Goal: Information Seeking & Learning: Check status

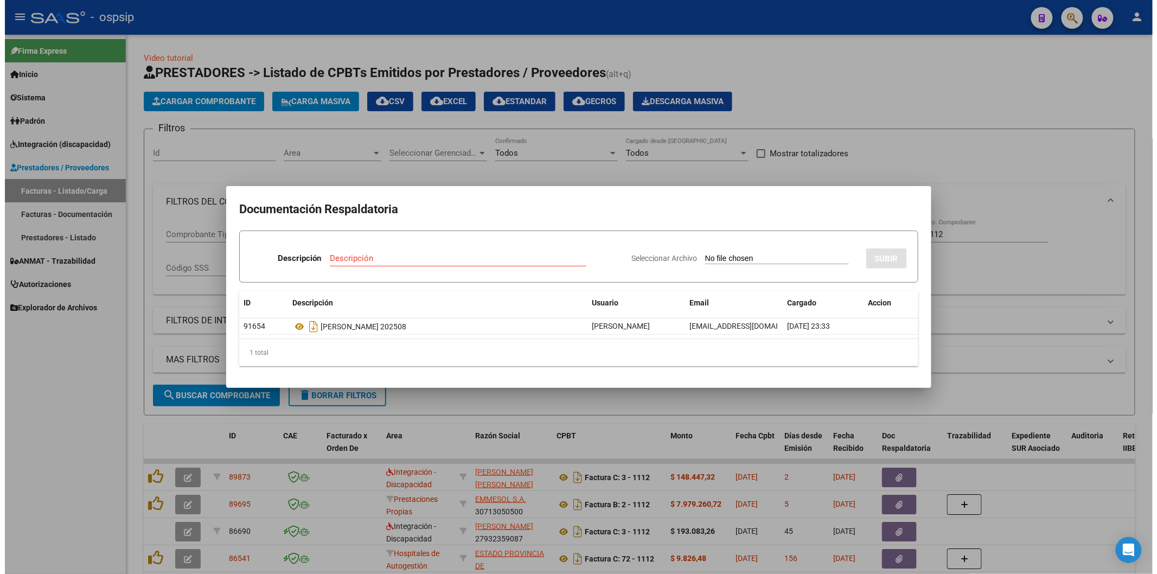
scroll to position [120, 0]
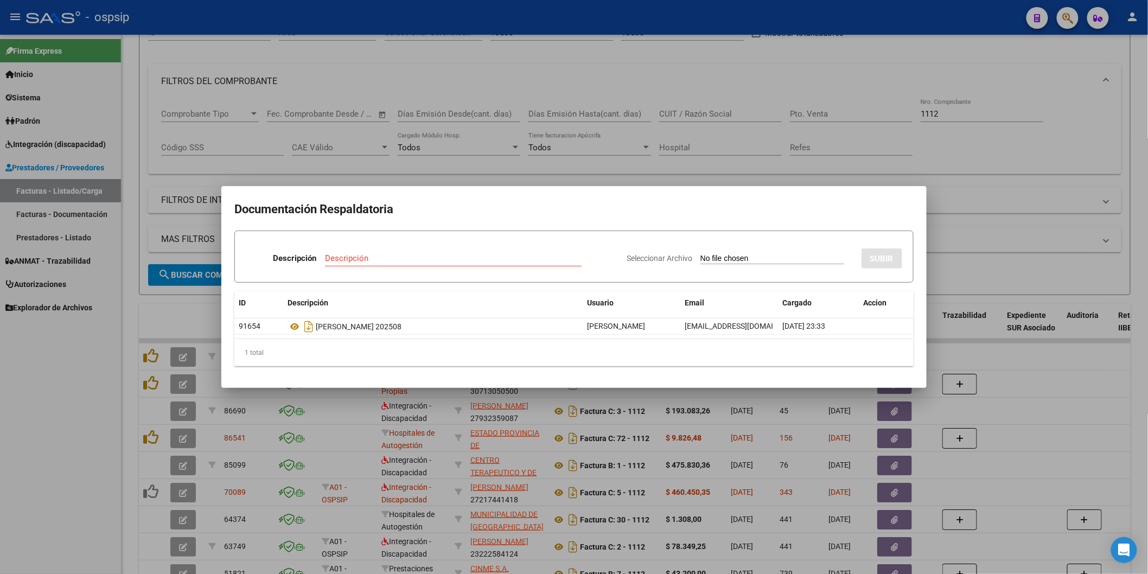
click at [631, 204] on h2 "Documentación Respaldatoria" at bounding box center [573, 209] width 679 height 21
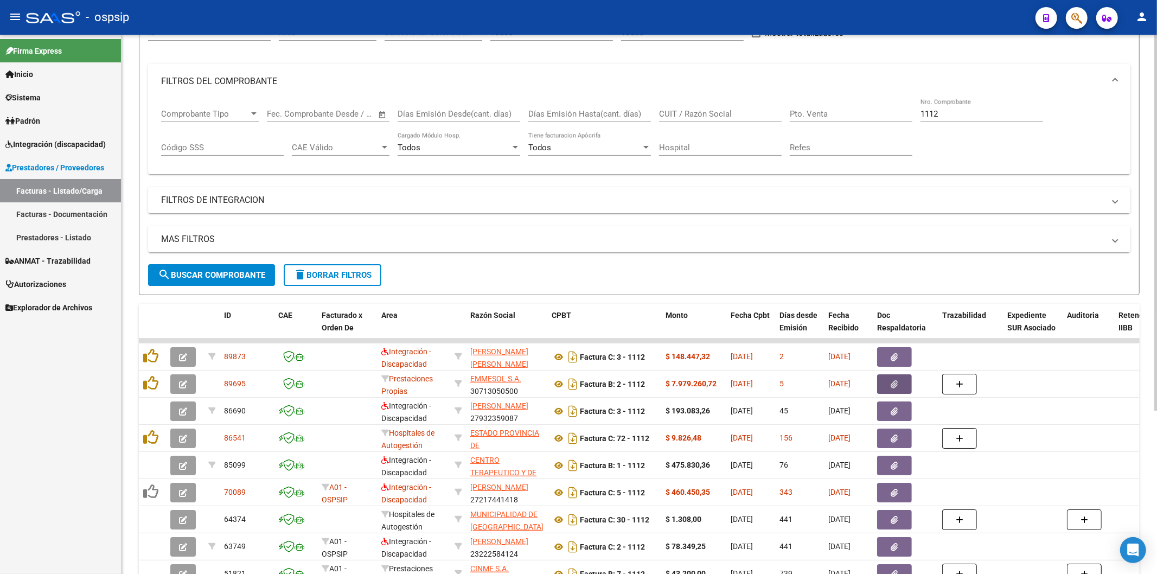
click at [695, 113] on input "CUIT / Razón Social" at bounding box center [720, 114] width 123 height 10
click at [972, 114] on input "1112" at bounding box center [981, 114] width 123 height 10
type input "1"
click at [733, 117] on input "CUIT / Razón Social" at bounding box center [720, 114] width 123 height 10
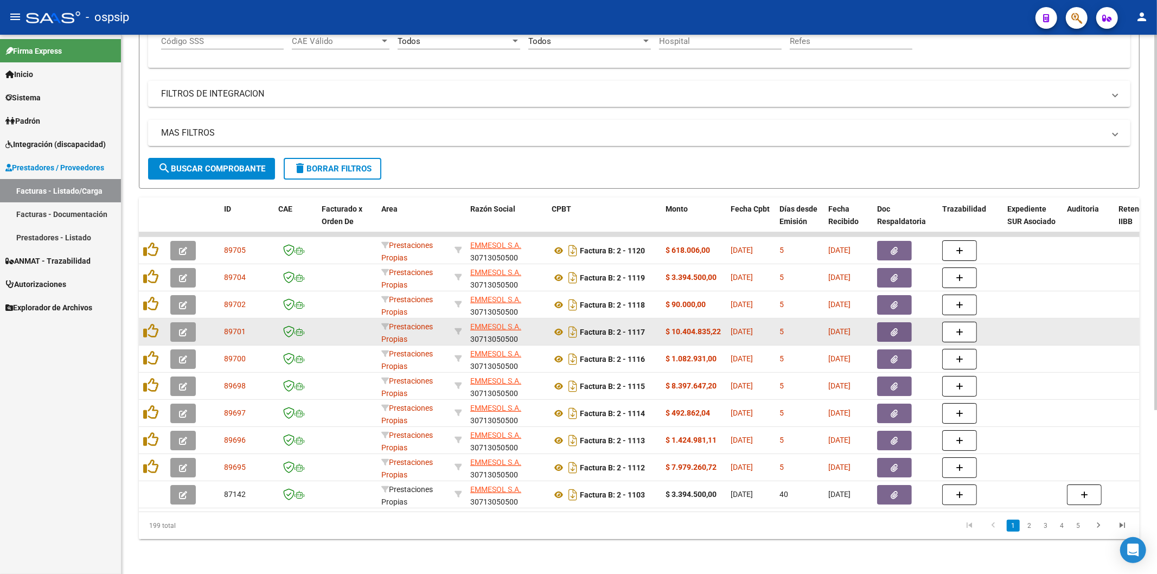
scroll to position [235, 0]
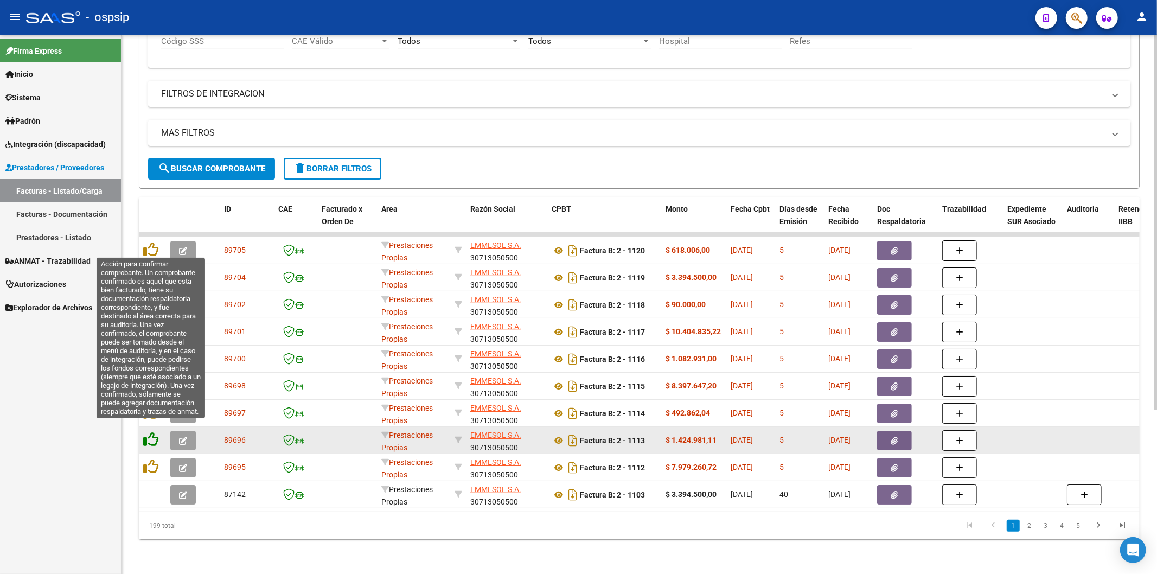
click at [151, 432] on icon at bounding box center [150, 439] width 15 height 15
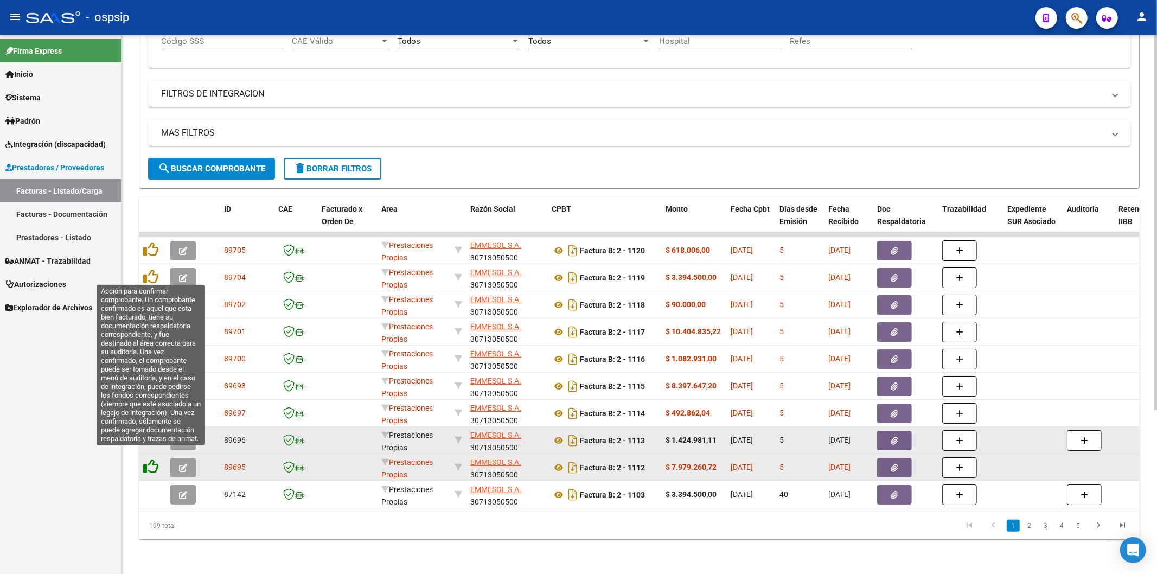
click at [153, 463] on icon at bounding box center [150, 466] width 15 height 15
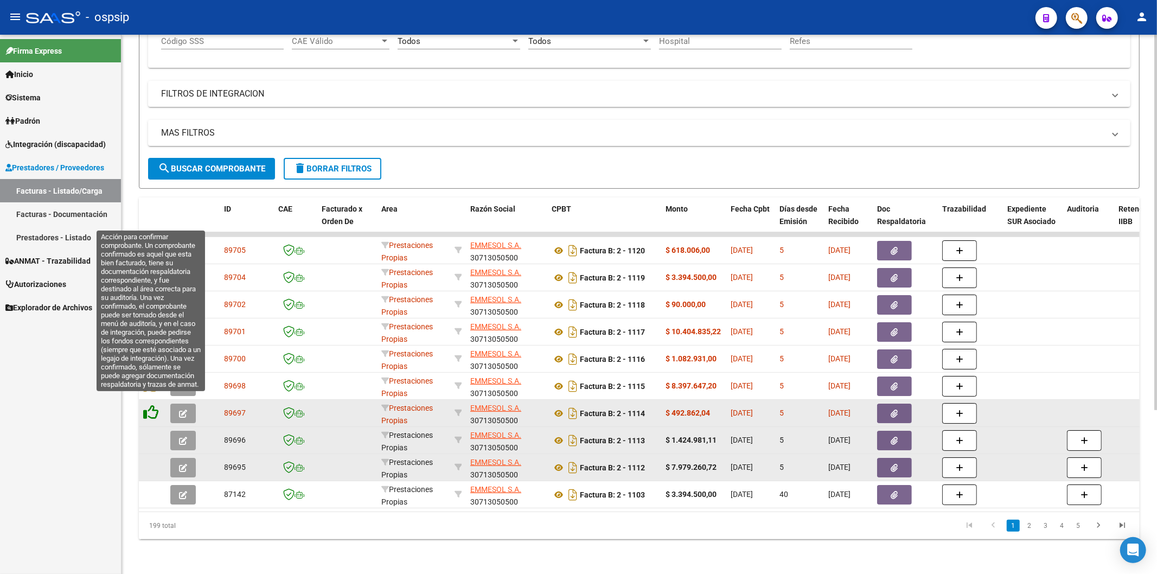
click at [155, 405] on icon at bounding box center [150, 412] width 15 height 15
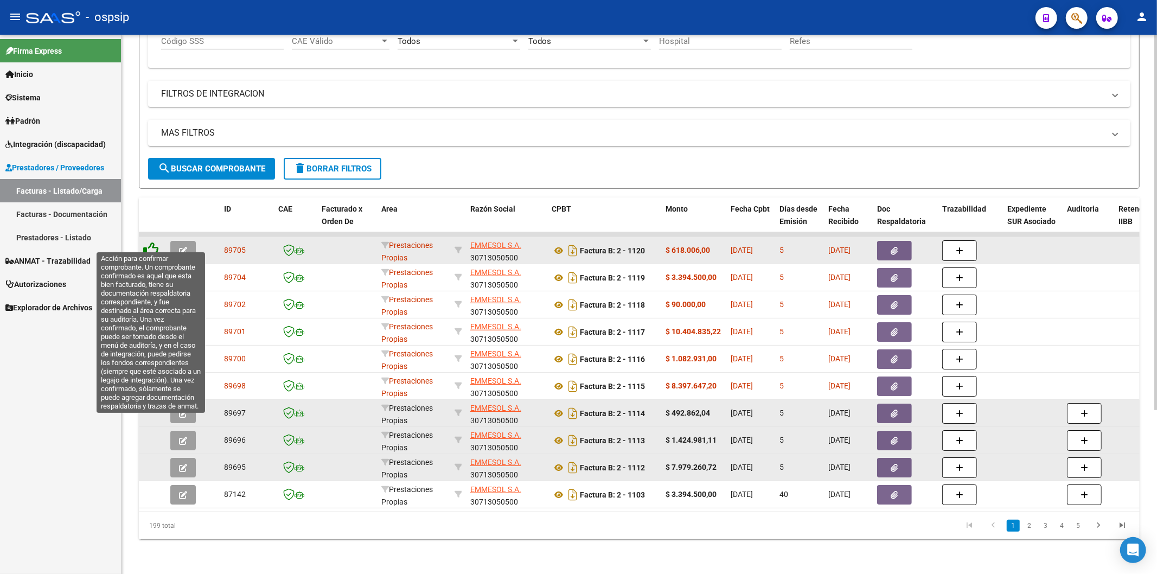
click at [148, 242] on icon at bounding box center [150, 249] width 15 height 15
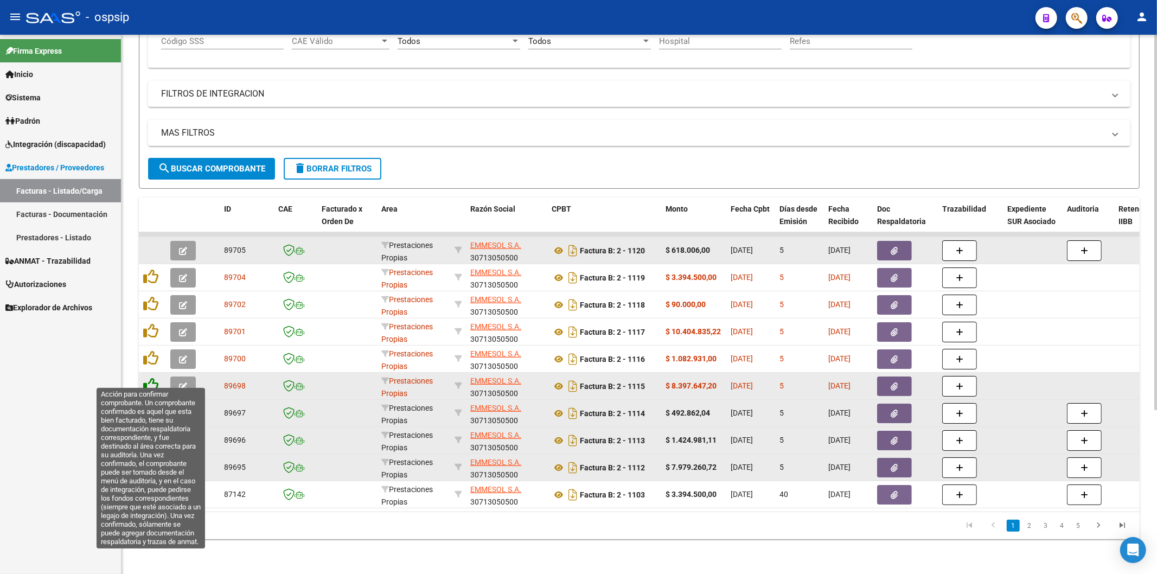
click at [152, 377] on icon at bounding box center [150, 384] width 15 height 15
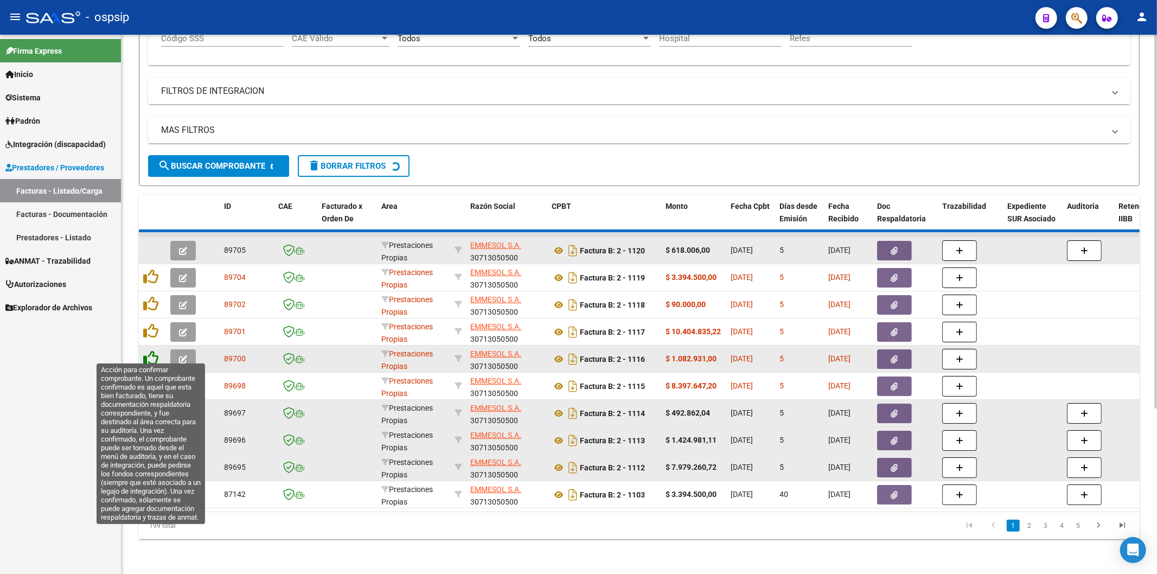
click at [151, 355] on icon at bounding box center [150, 357] width 15 height 15
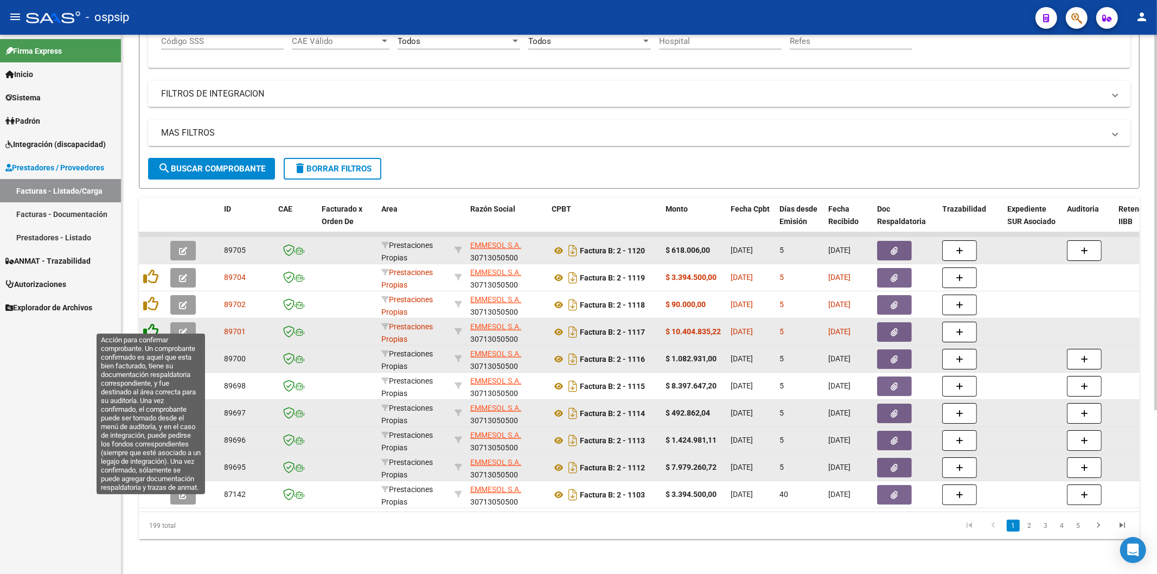
click at [152, 323] on icon at bounding box center [150, 330] width 15 height 15
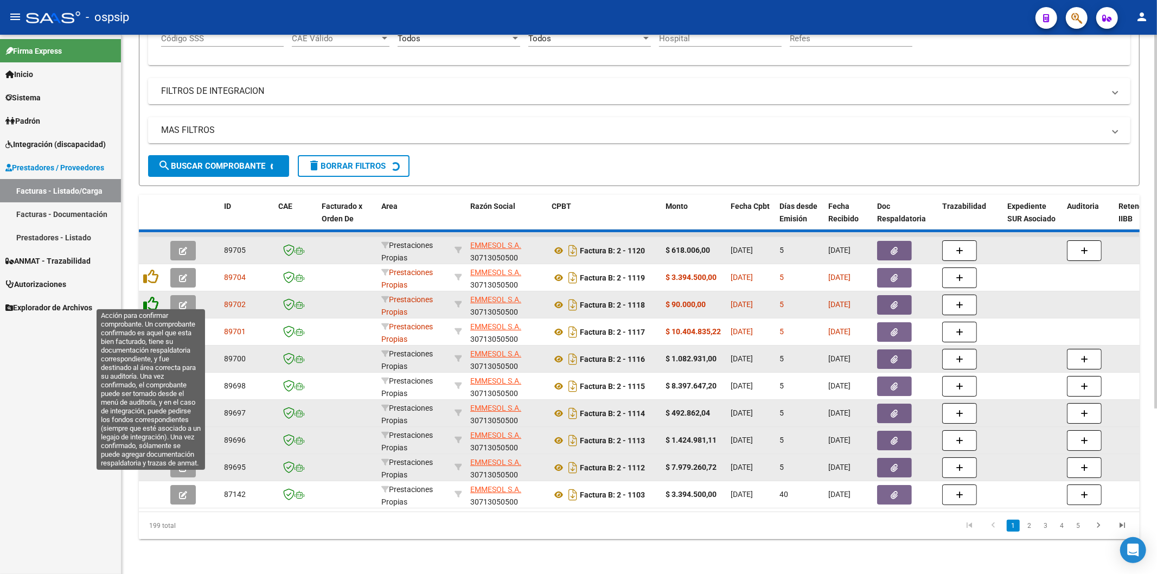
click at [155, 300] on icon at bounding box center [150, 303] width 15 height 15
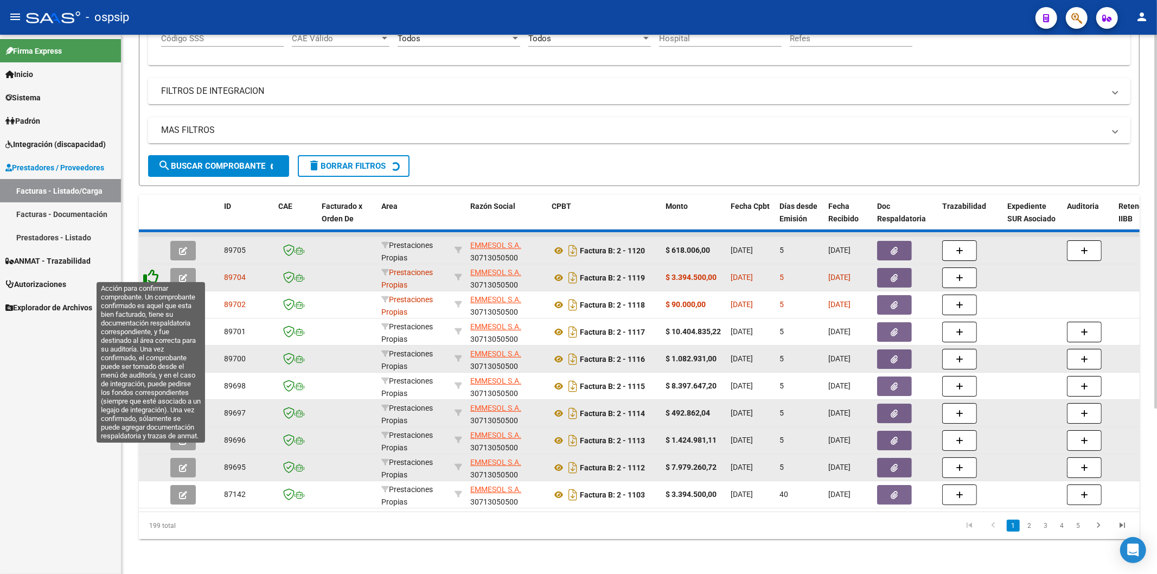
click at [152, 269] on icon at bounding box center [150, 276] width 15 height 15
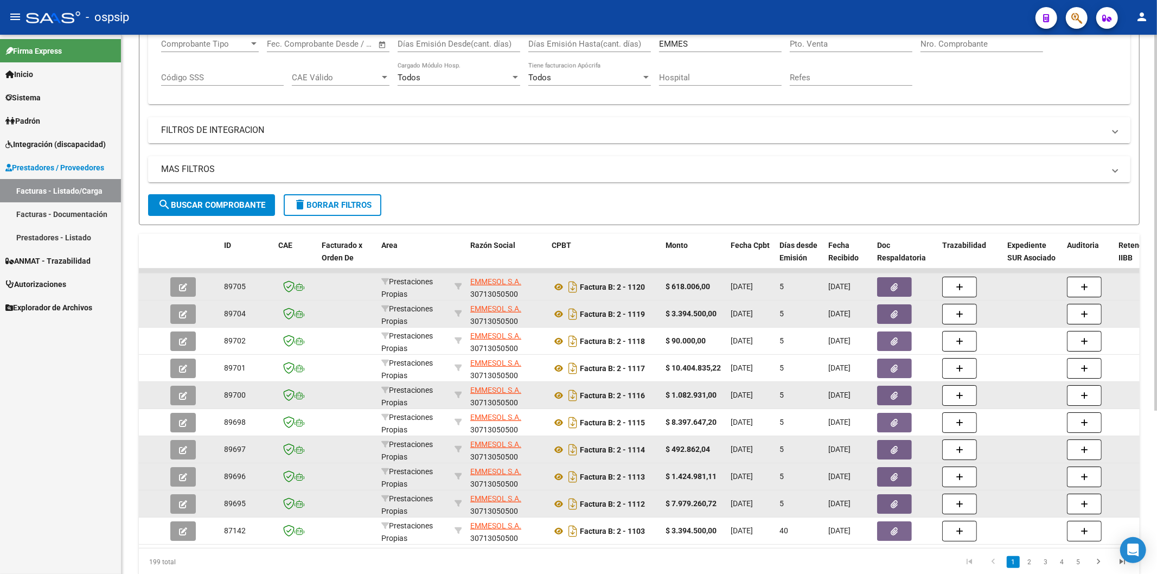
scroll to position [55, 0]
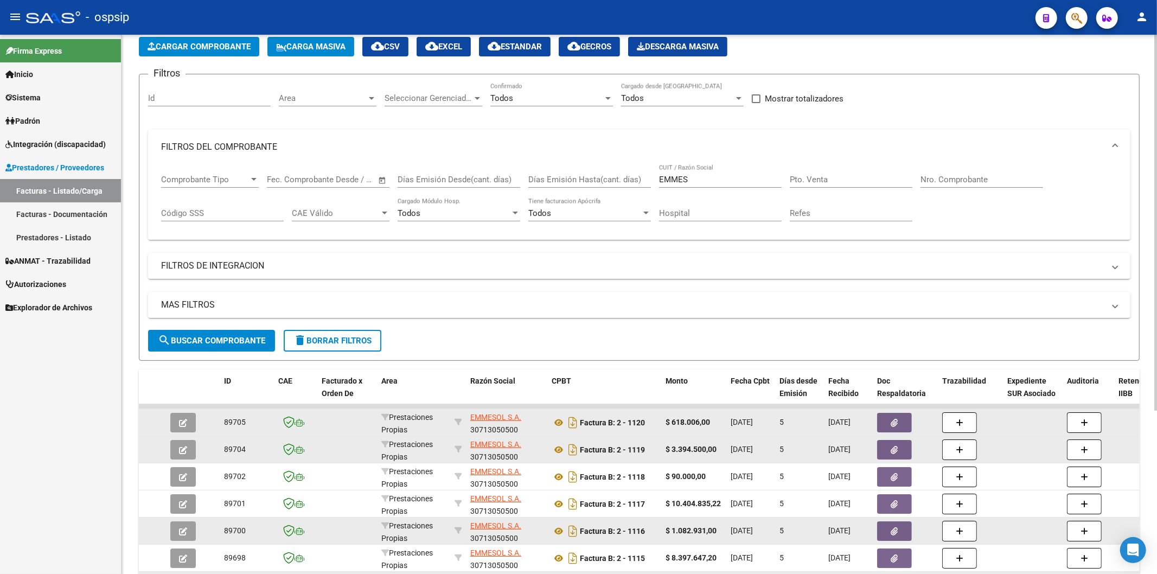
click at [726, 183] on input "EMMES" at bounding box center [720, 180] width 123 height 10
type input "E"
click at [943, 182] on input "Nro. Comprobante" at bounding box center [981, 180] width 123 height 10
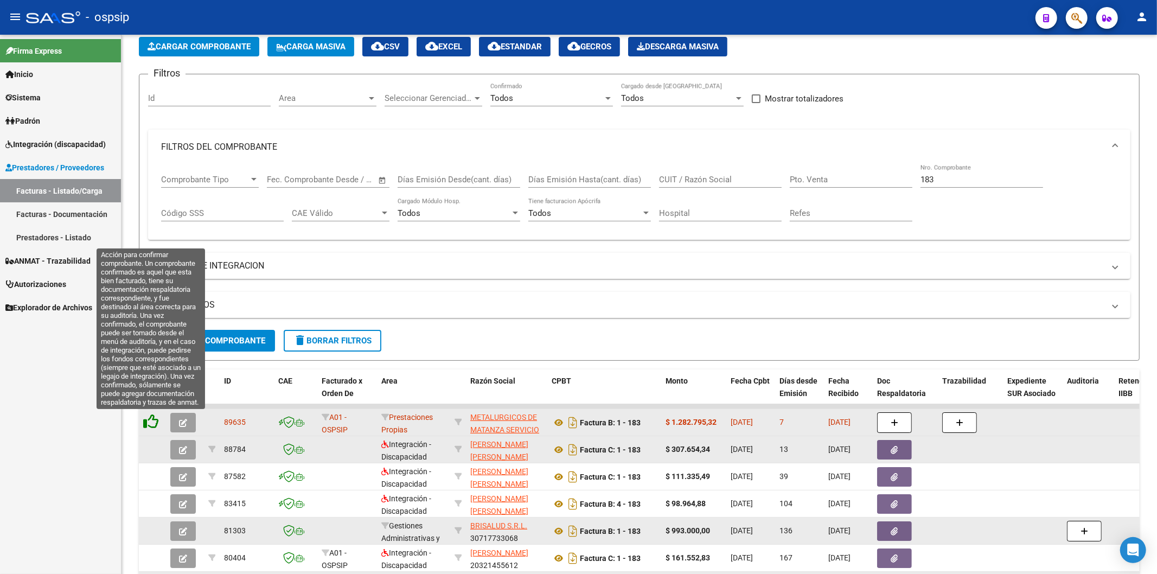
click at [150, 425] on icon at bounding box center [150, 421] width 15 height 15
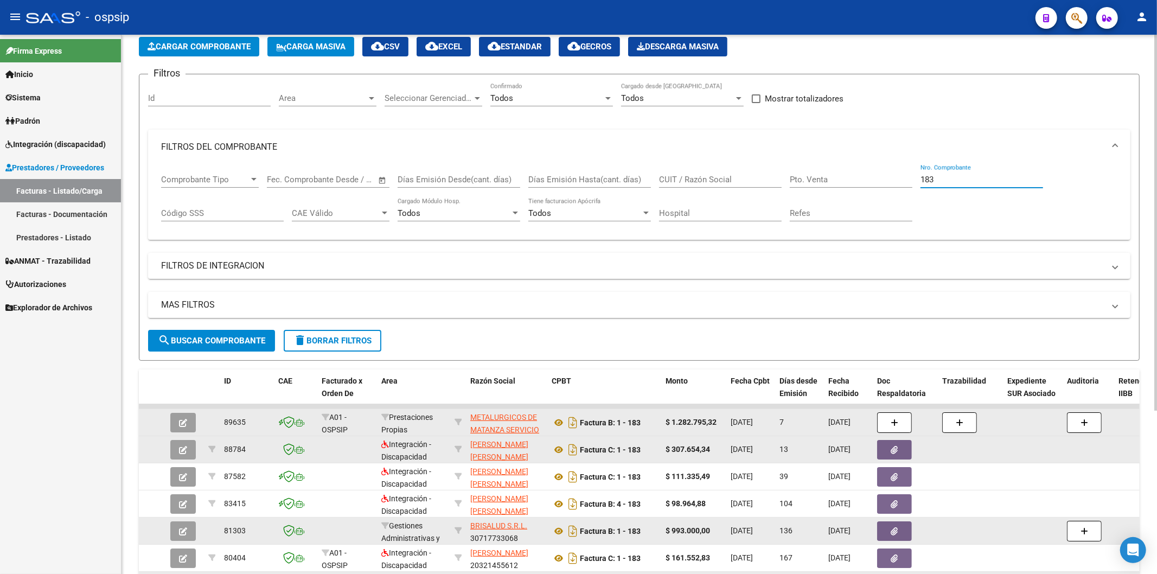
click at [971, 175] on input "183" at bounding box center [981, 180] width 123 height 10
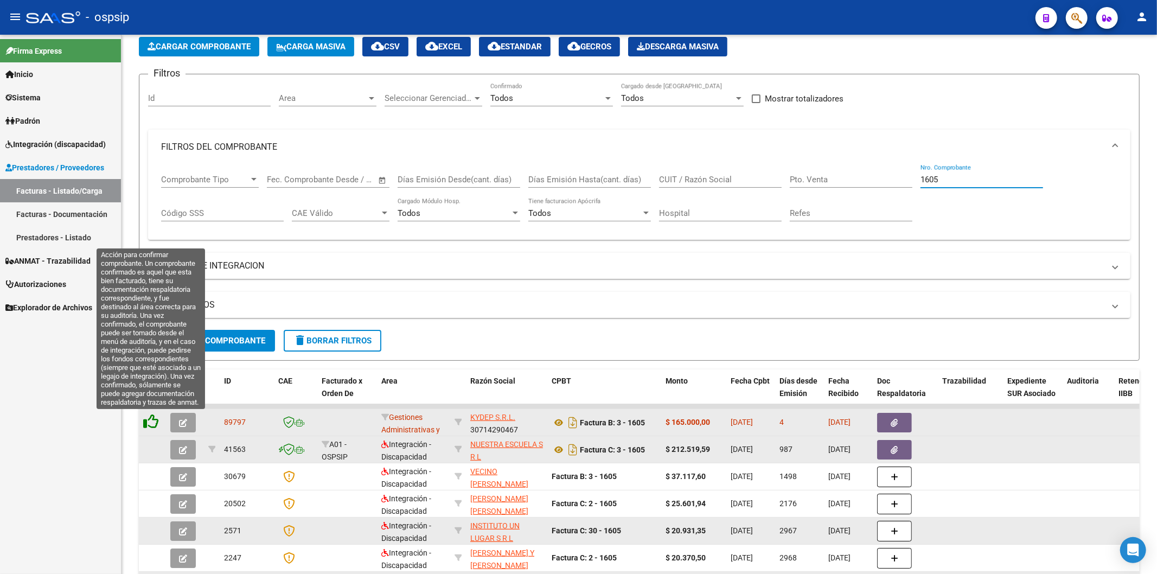
click at [152, 424] on icon at bounding box center [150, 421] width 15 height 15
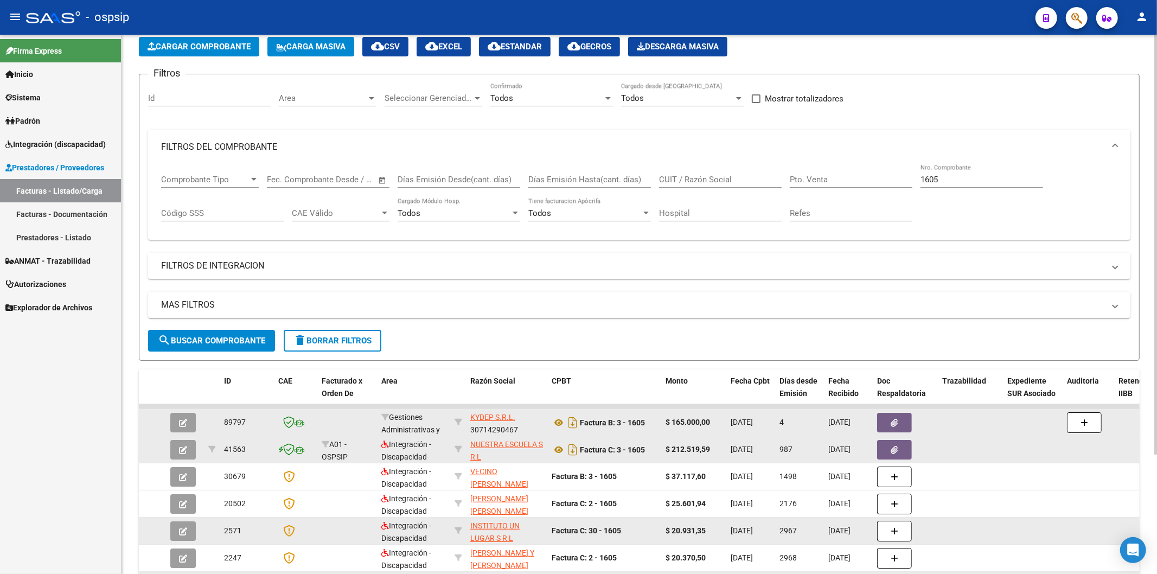
click at [986, 182] on input "1605" at bounding box center [981, 180] width 123 height 10
type input "1"
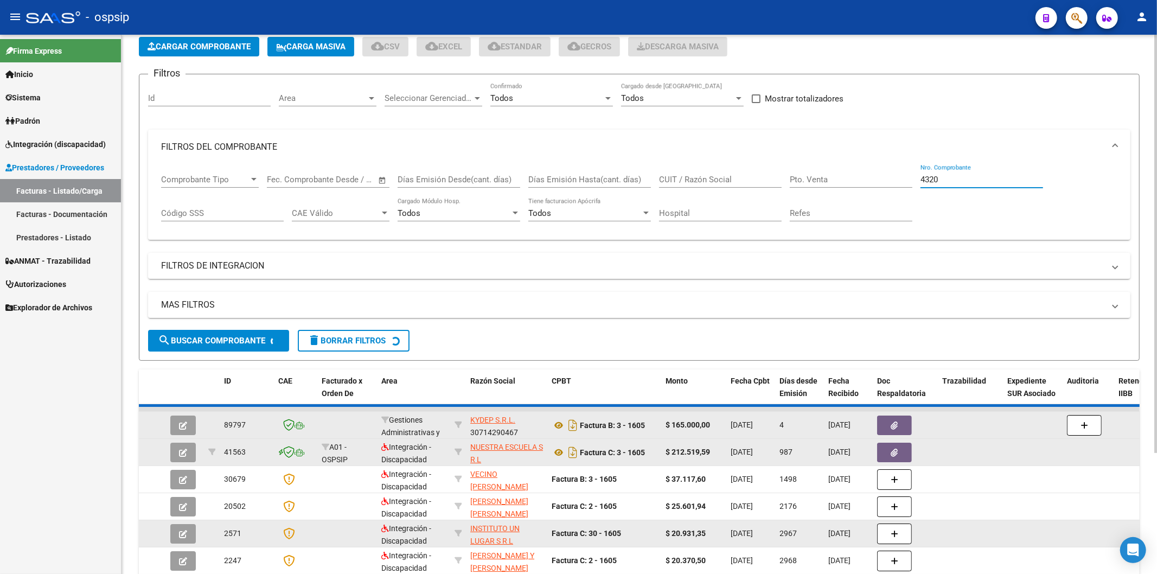
scroll to position [46, 0]
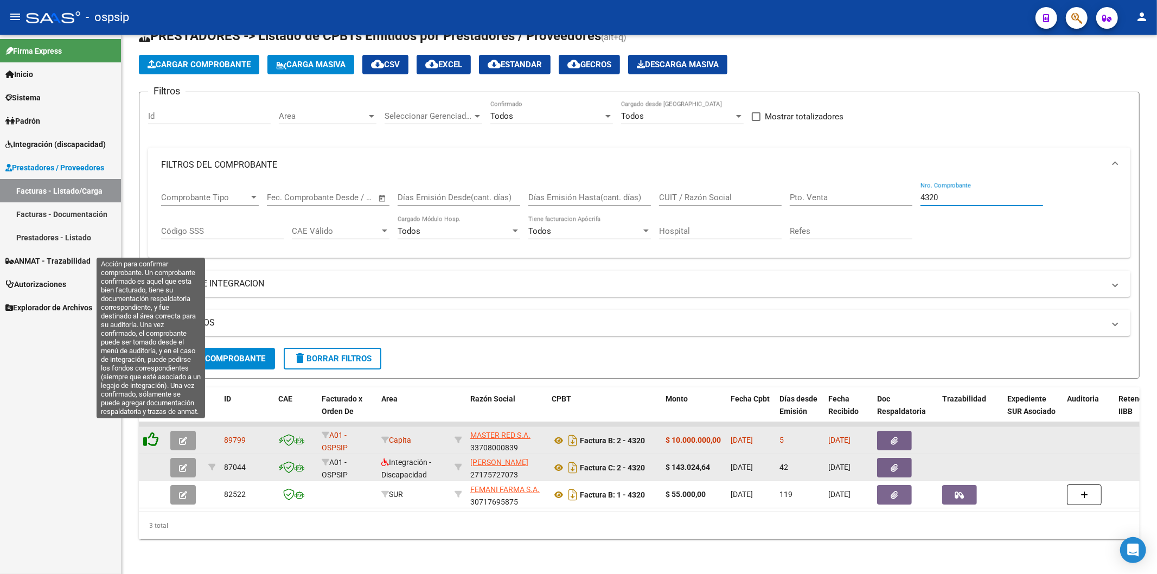
click at [148, 435] on icon at bounding box center [150, 439] width 15 height 15
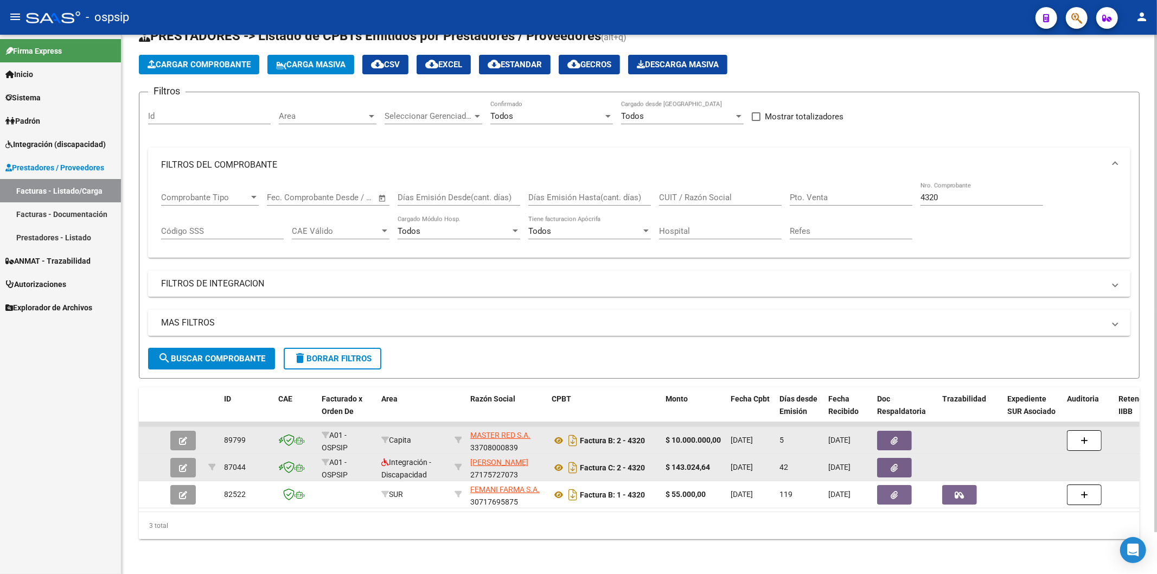
click at [953, 193] on input "4320" at bounding box center [981, 198] width 123 height 10
type input "4"
